Goal: Information Seeking & Learning: Learn about a topic

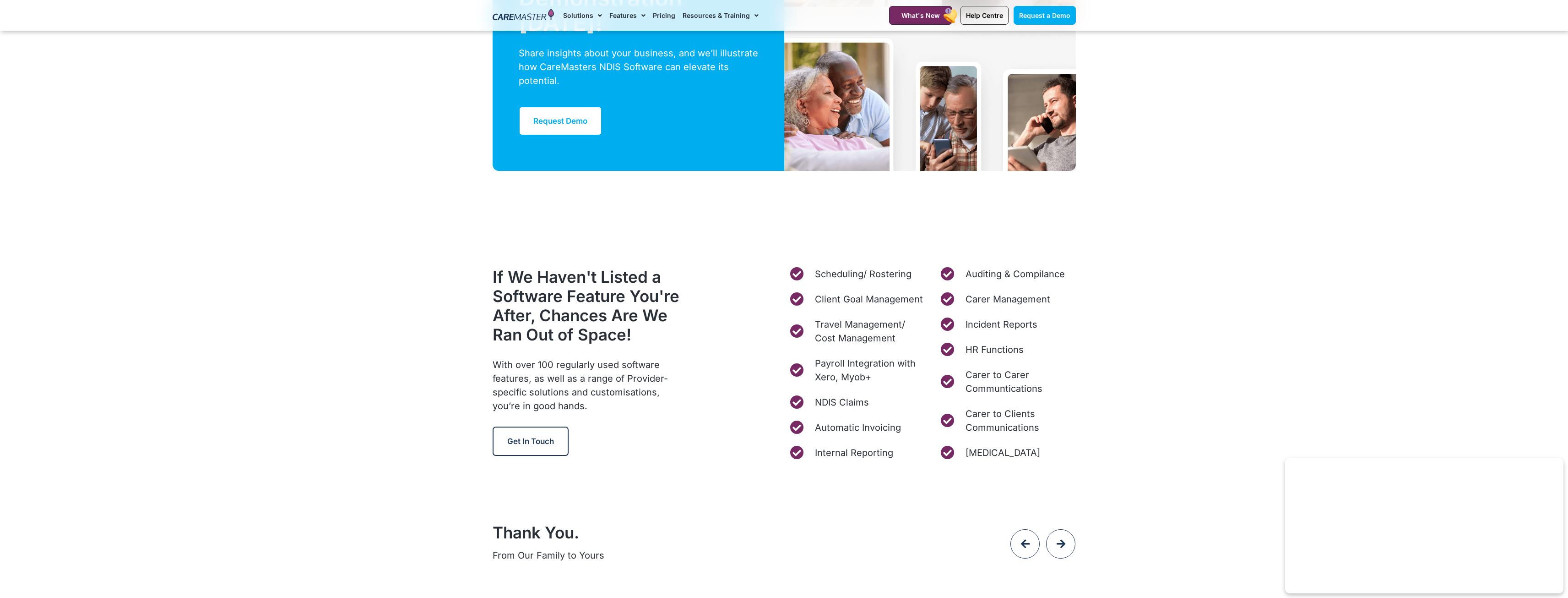
scroll to position [3435, 0]
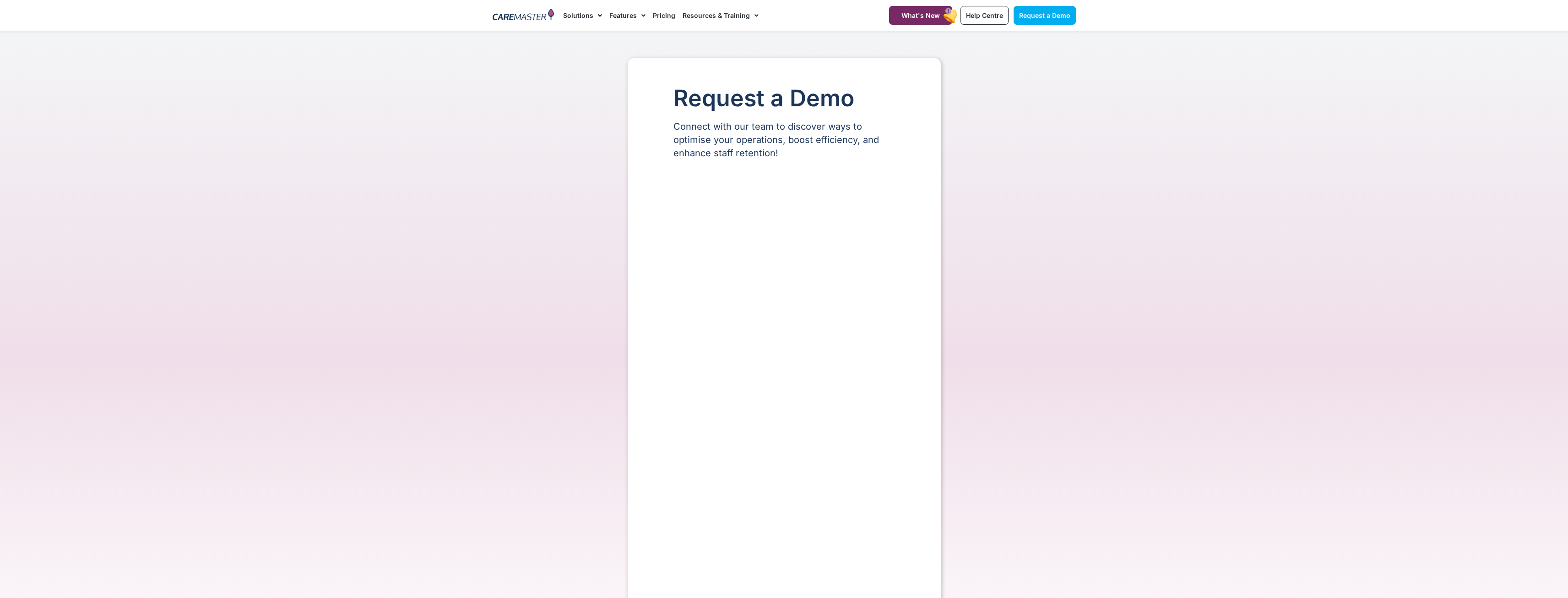
select select "**"
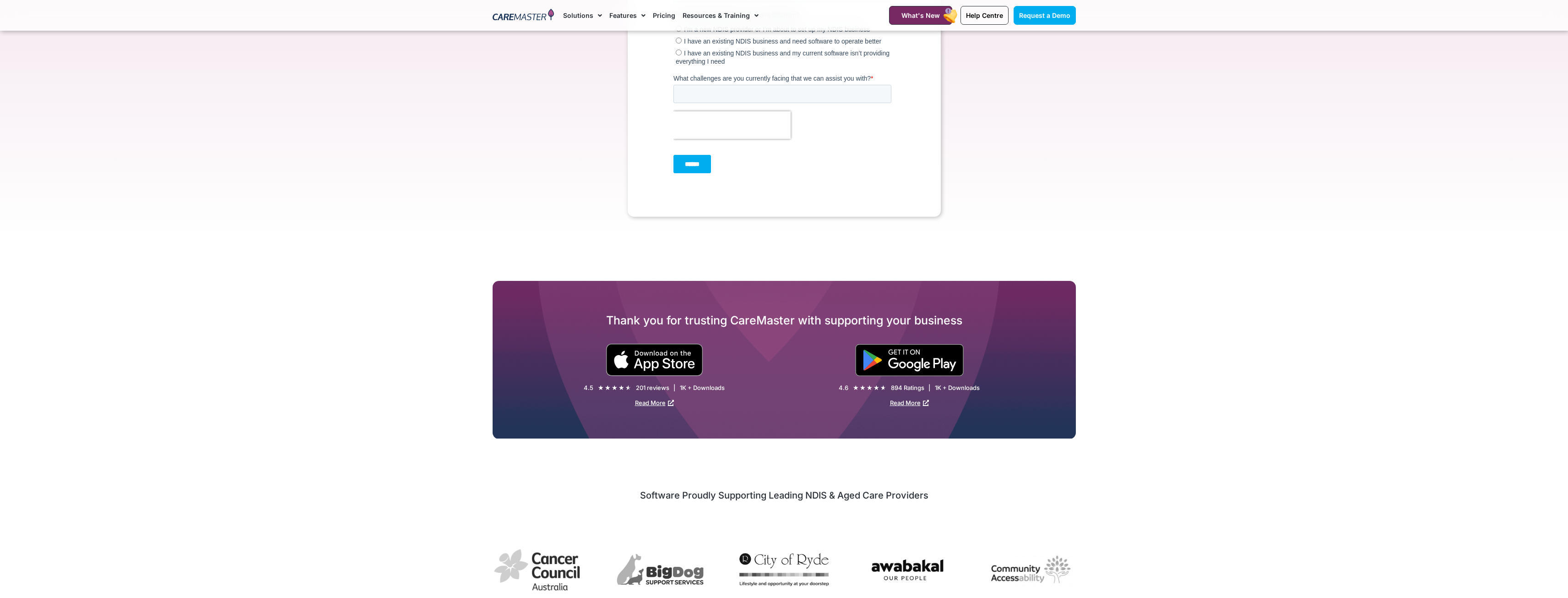
scroll to position [504, 0]
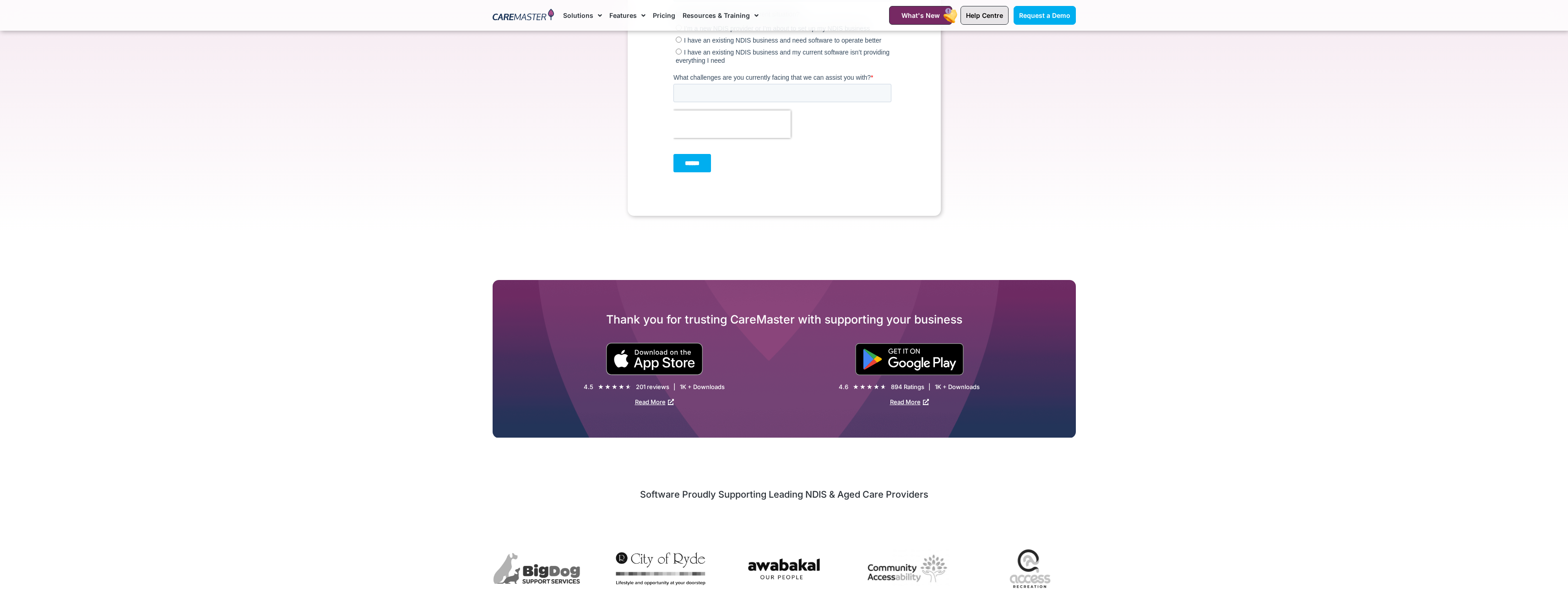
click at [994, 15] on span "Help Centre" at bounding box center [984, 15] width 37 height 8
